Goal: Find specific page/section: Find specific page/section

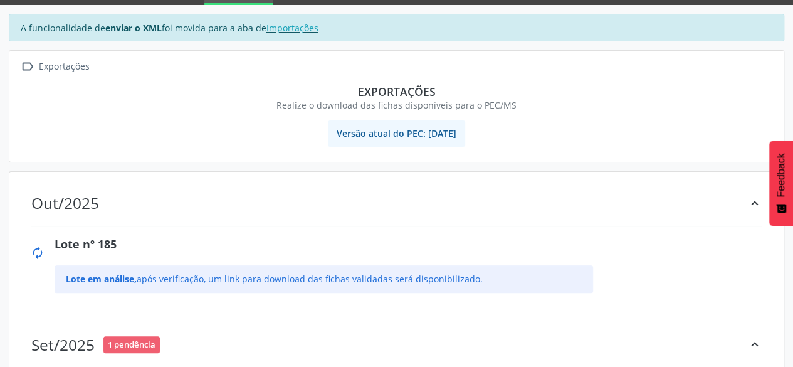
scroll to position [63, 0]
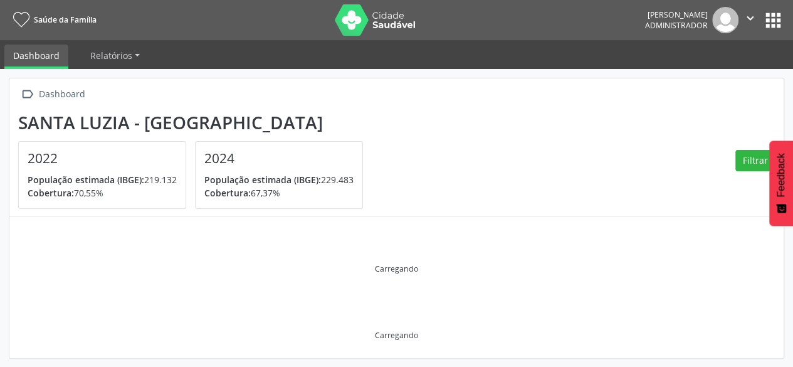
click at [775, 23] on button "apps" at bounding box center [773, 20] width 22 height 22
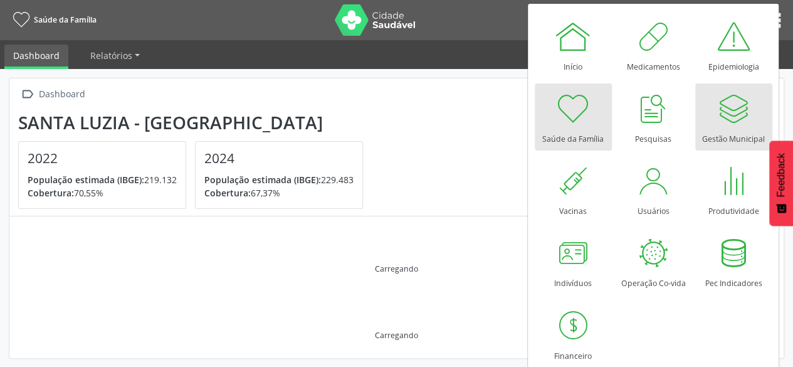
click at [718, 120] on div at bounding box center [734, 109] width 38 height 38
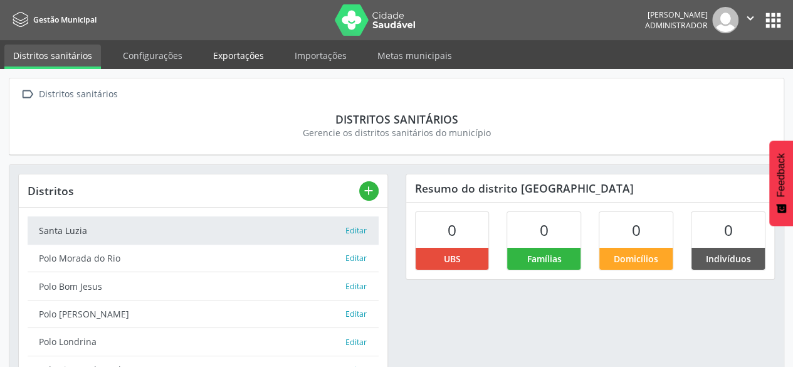
click at [223, 57] on link "Exportações" at bounding box center [238, 56] width 68 height 22
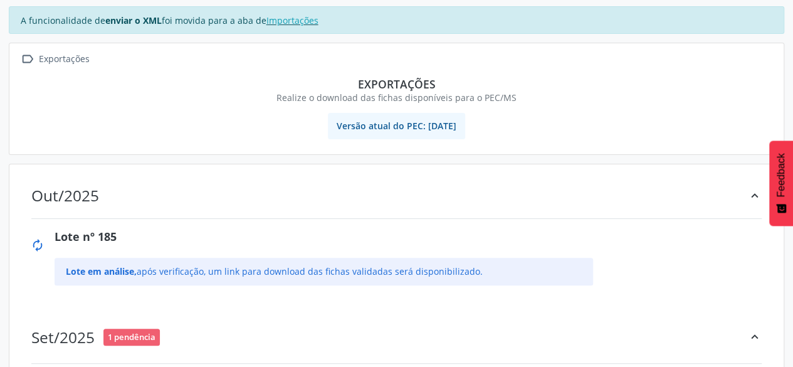
scroll to position [63, 0]
